Goal: Task Accomplishment & Management: Use online tool/utility

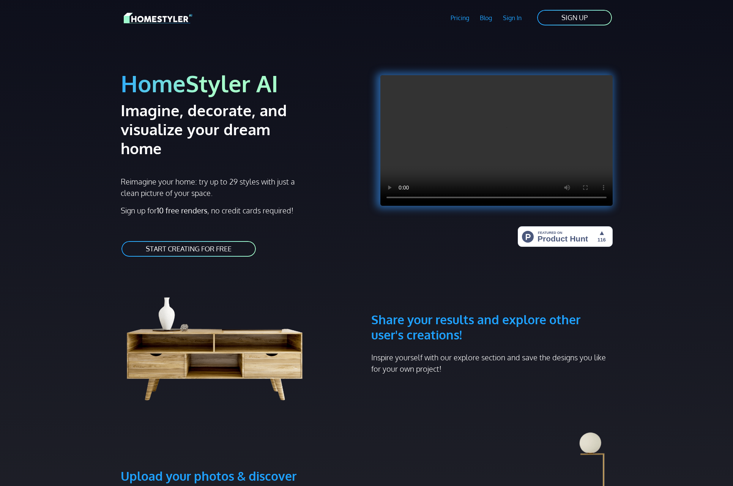
click at [575, 13] on link "SIGN UP" at bounding box center [574, 17] width 76 height 17
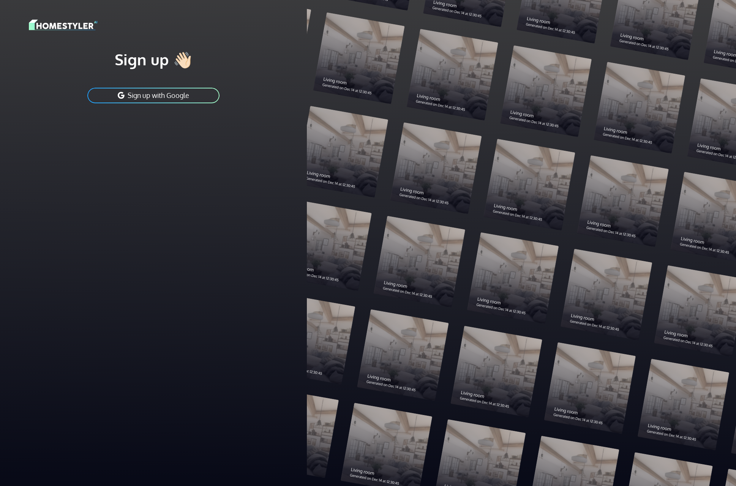
click at [184, 93] on button "Sign up with Google" at bounding box center [154, 95] width 134 height 17
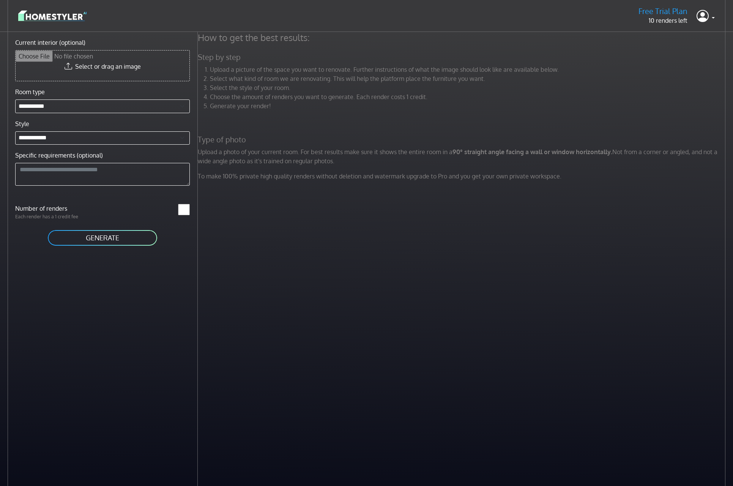
click at [112, 237] on button "GENERATE" at bounding box center [102, 237] width 111 height 17
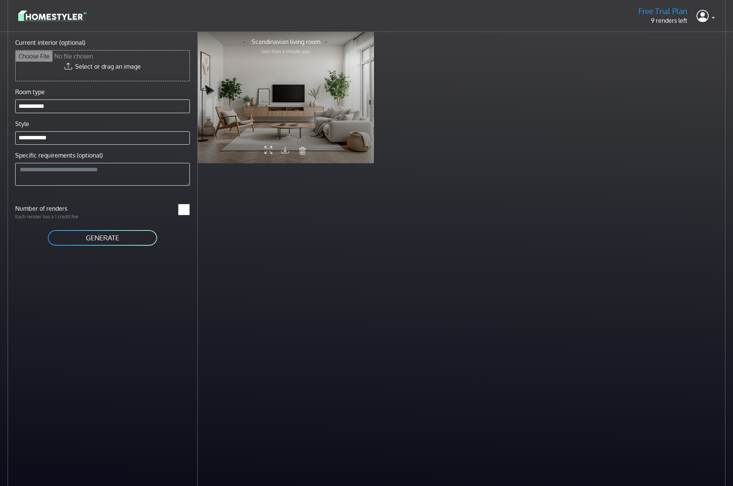
click at [283, 107] on div at bounding box center [286, 97] width 176 height 132
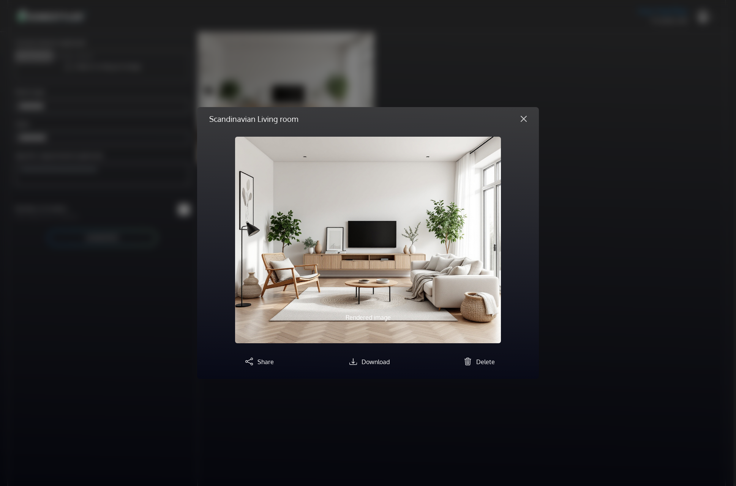
click at [522, 120] on button "Close" at bounding box center [523, 119] width 18 height 12
